Goal: Use online tool/utility: Utilize a website feature to perform a specific function

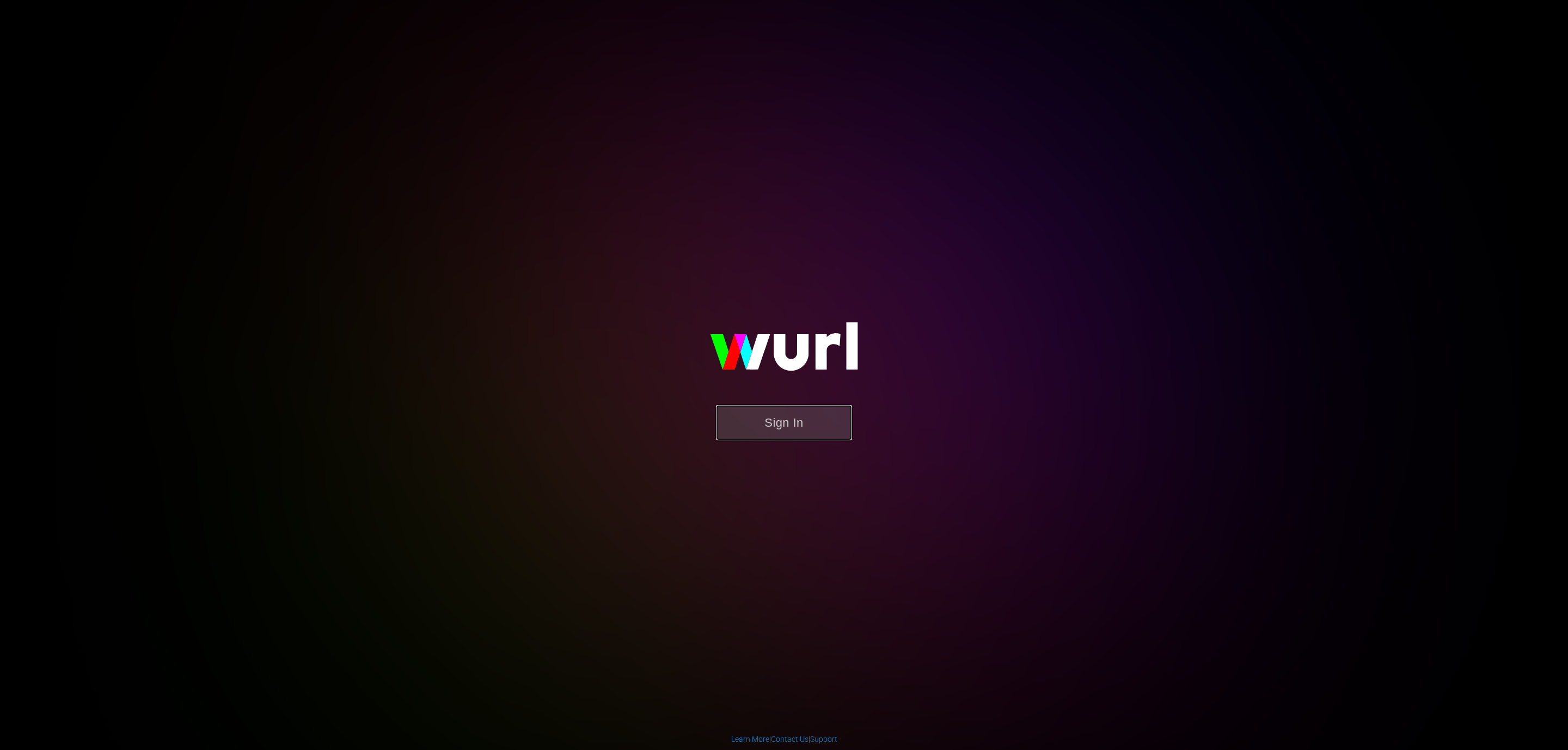
click at [830, 423] on button "Sign In" at bounding box center [784, 423] width 136 height 36
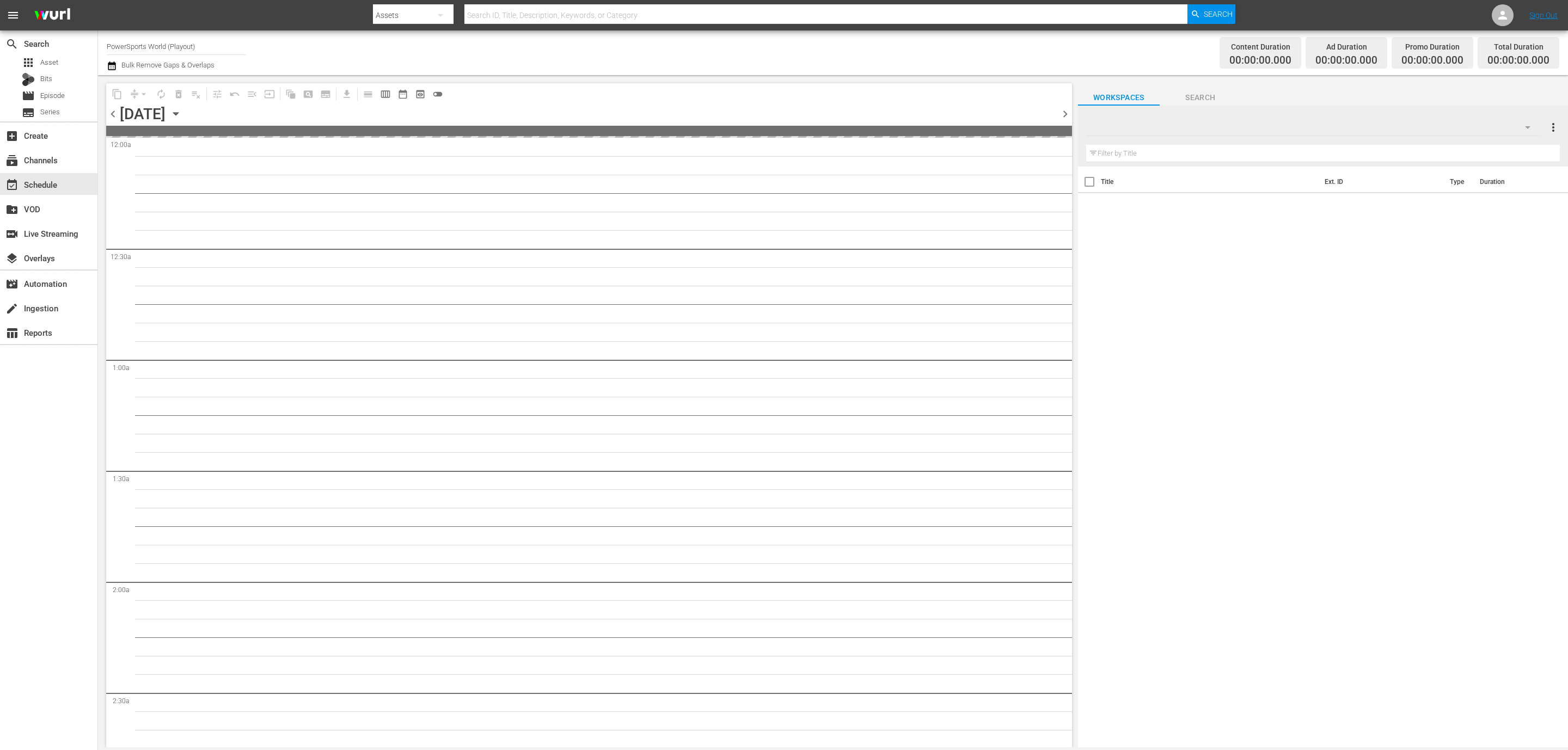
click at [162, 58] on input "PowerSports World (Playout)" at bounding box center [176, 46] width 140 height 26
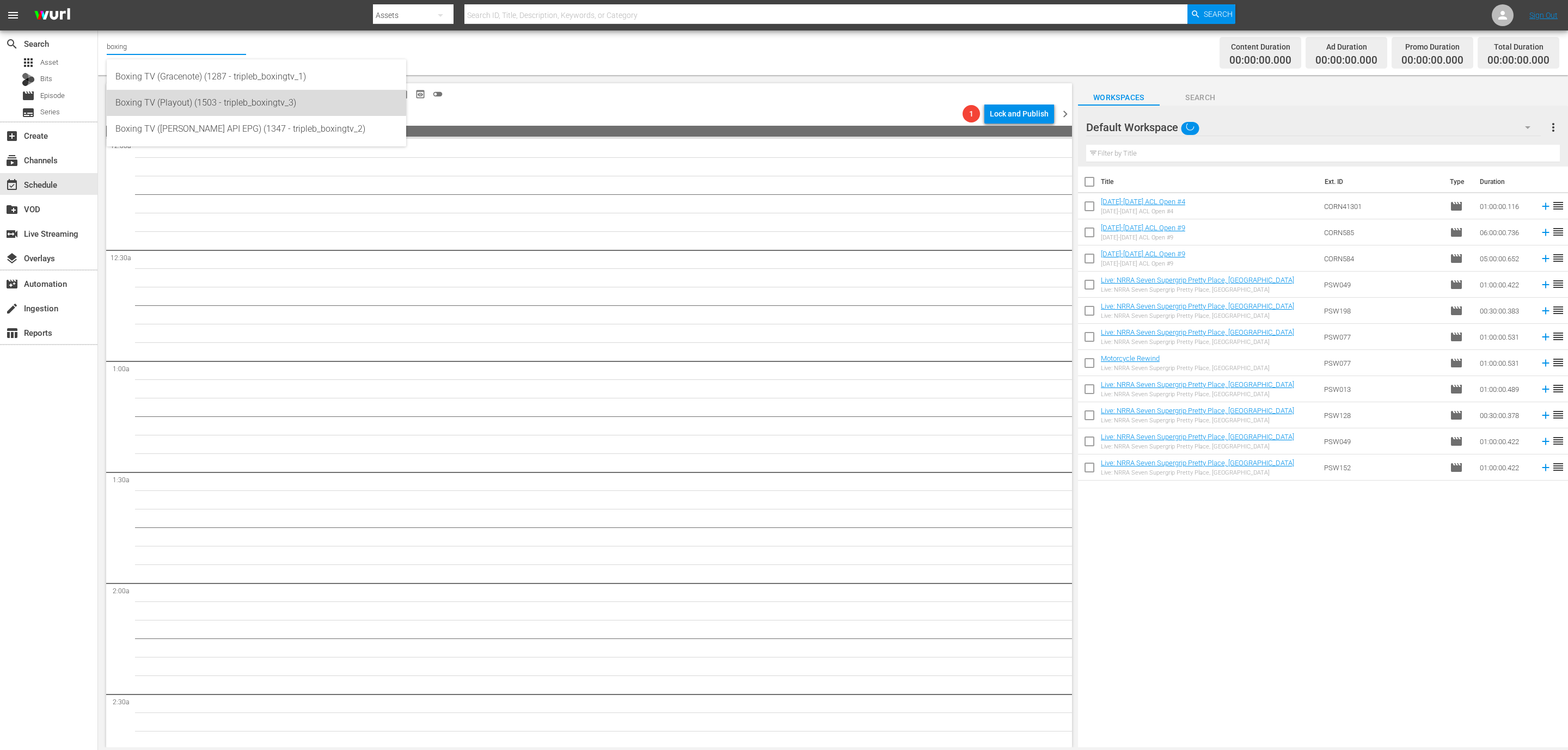
click at [178, 98] on div "Boxing TV (Playout) (1503 - tripleb_boxingtv_3)" at bounding box center [256, 103] width 282 height 26
type input "Boxing TV (Playout) (1503 - tripleb_boxingtv_3)"
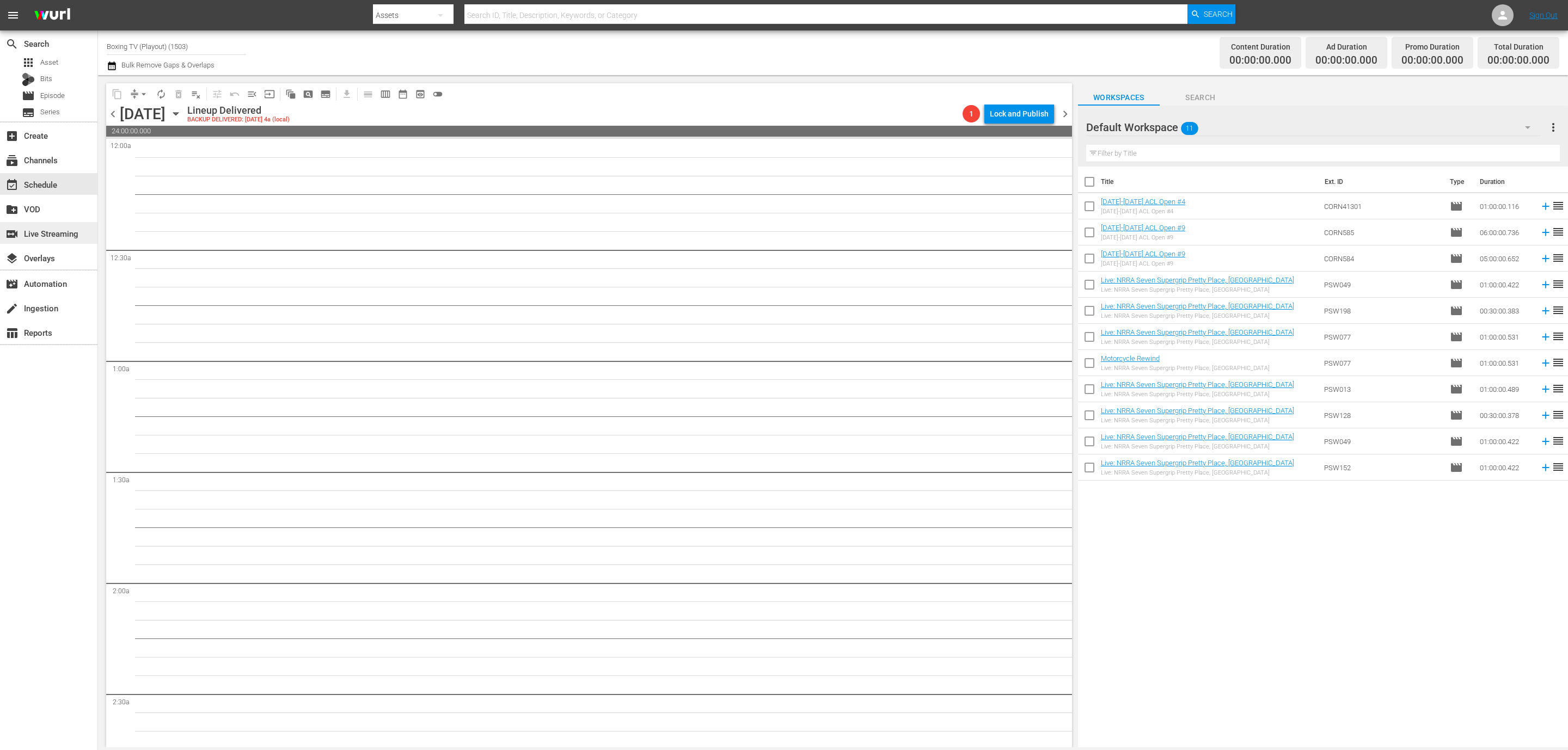
click at [57, 231] on div "switch_video Live Streaming" at bounding box center [30, 232] width 61 height 10
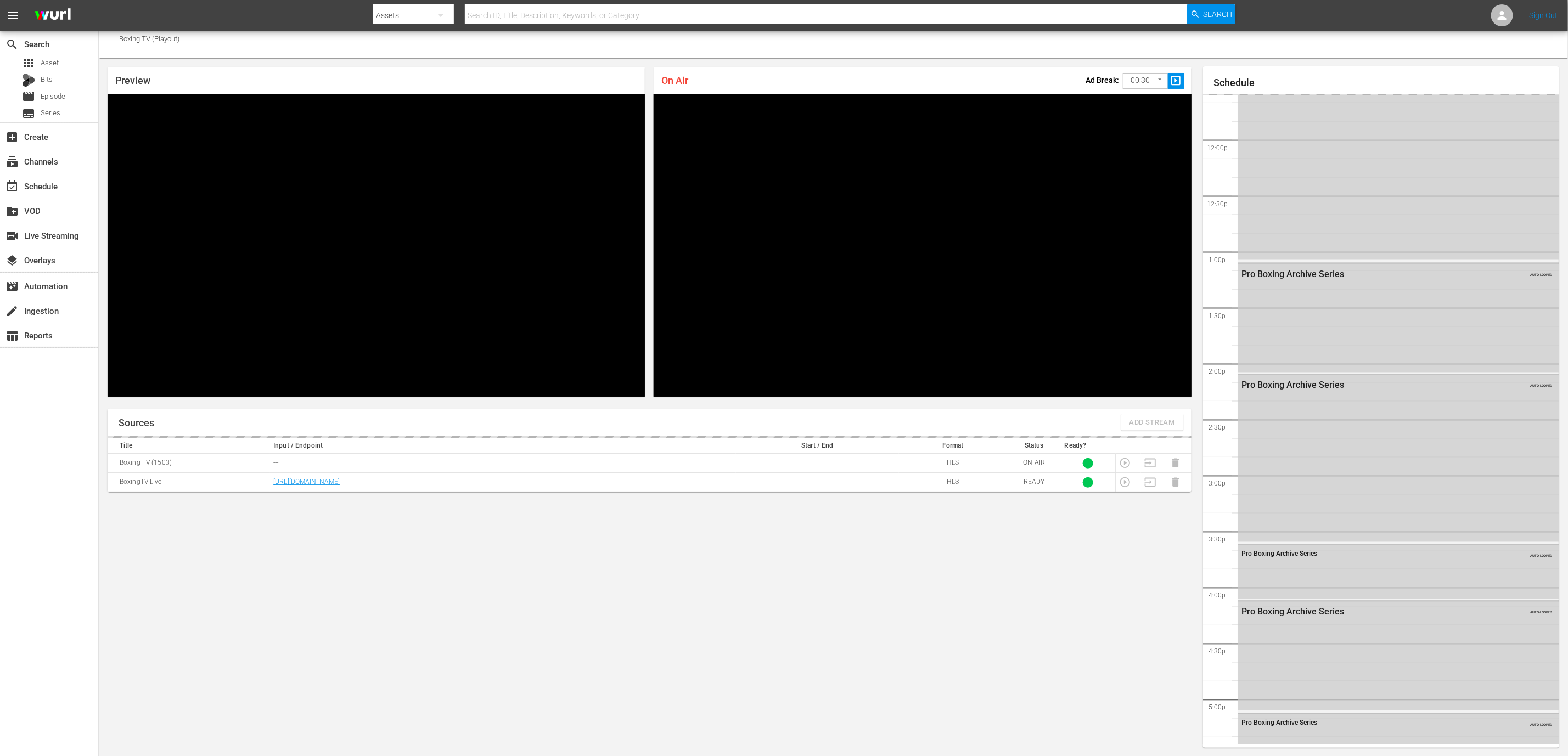
scroll to position [852, 0]
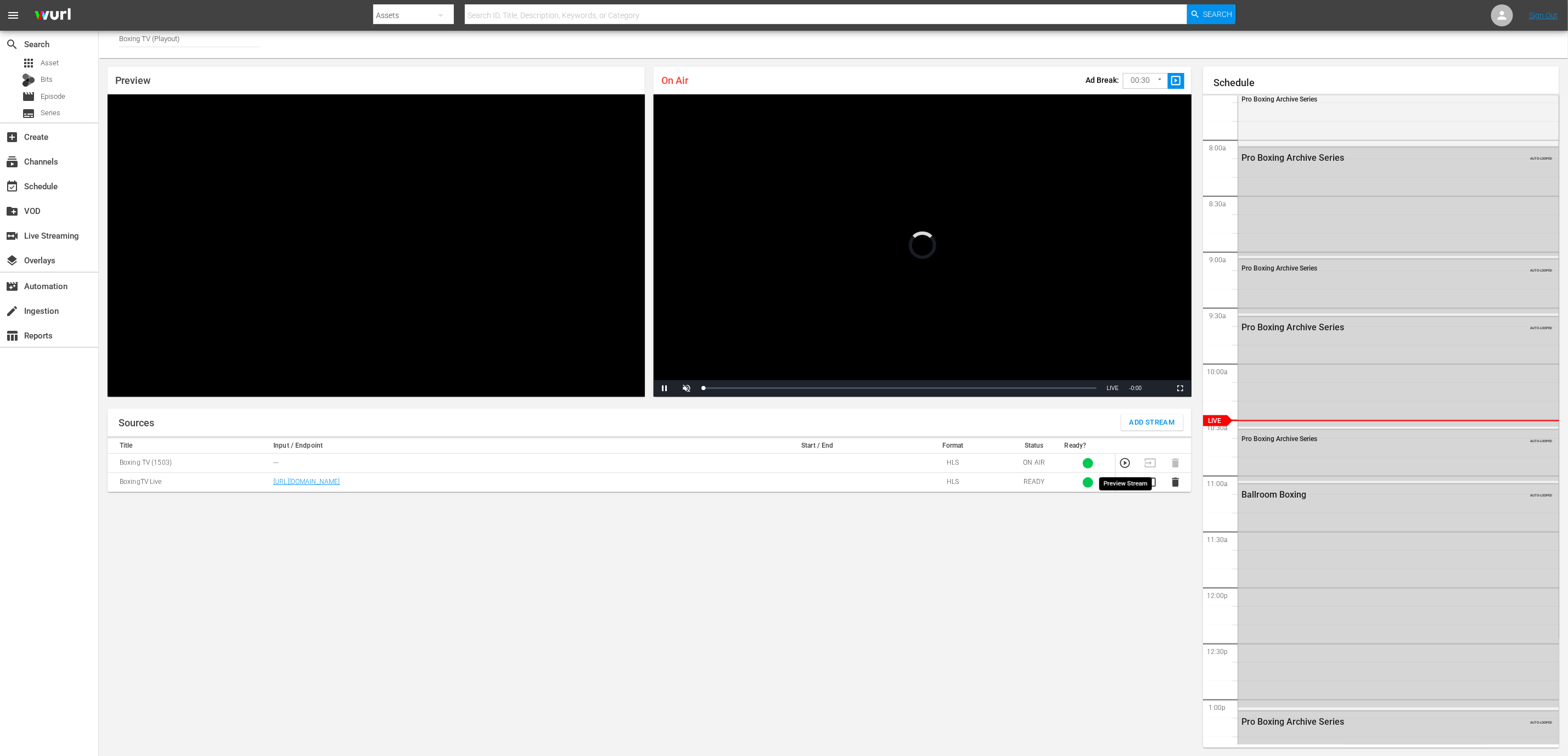
click at [1123, 463] on icon "button" at bounding box center [1125, 463] width 12 height 12
